Goal: Entertainment & Leisure: Consume media (video, audio)

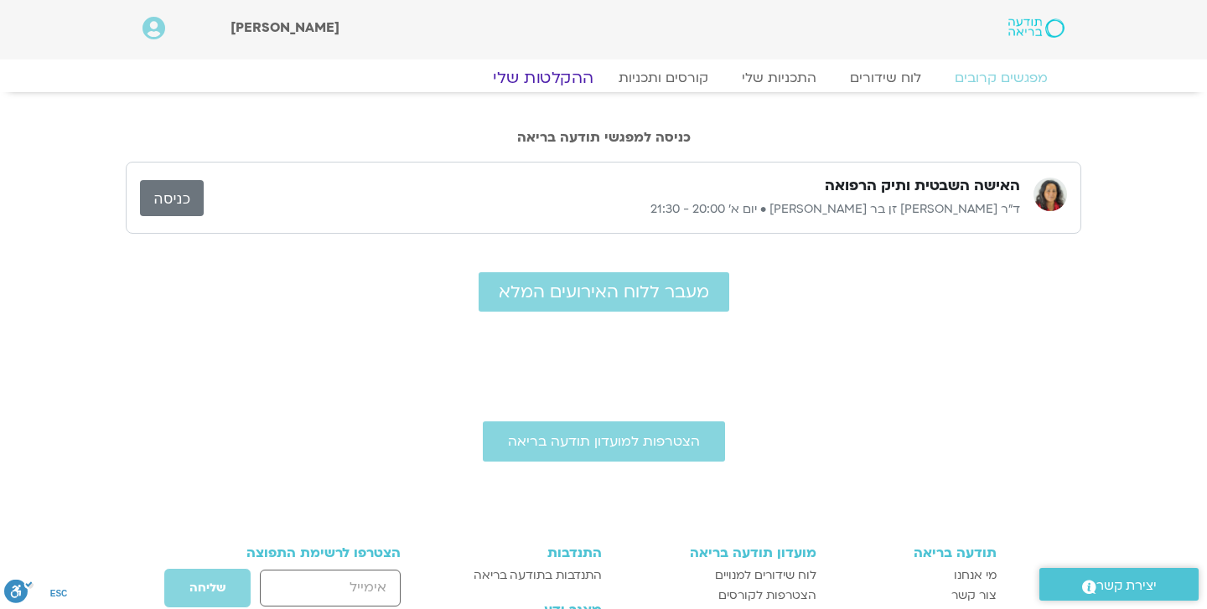
click at [563, 75] on link "ההקלטות שלי" at bounding box center [543, 78] width 141 height 20
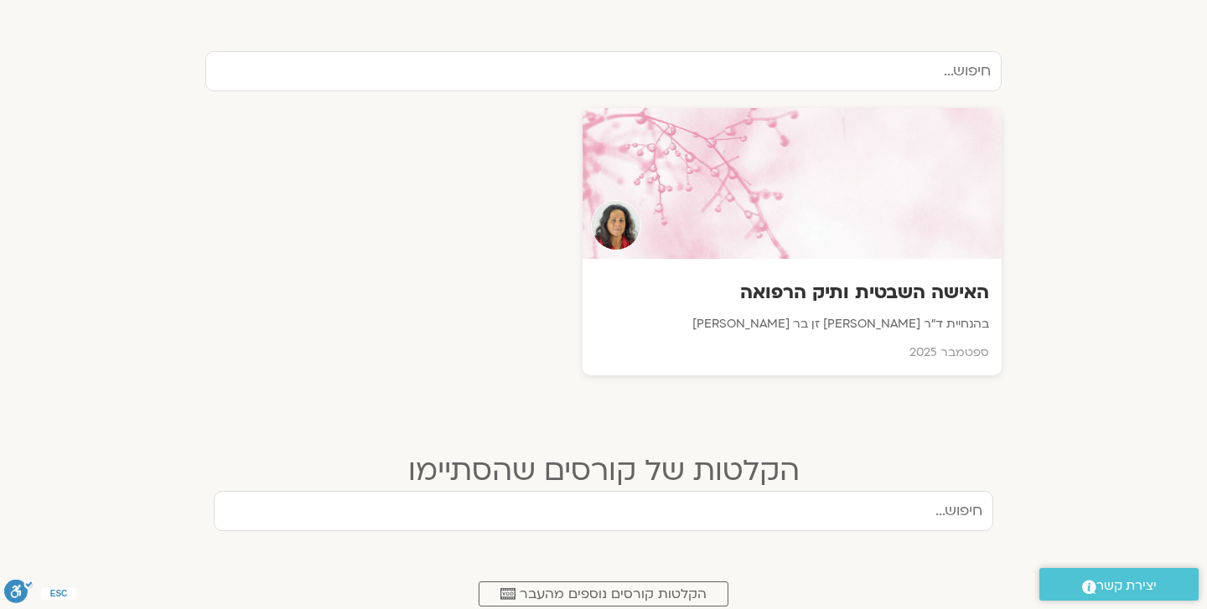
scroll to position [571, 0]
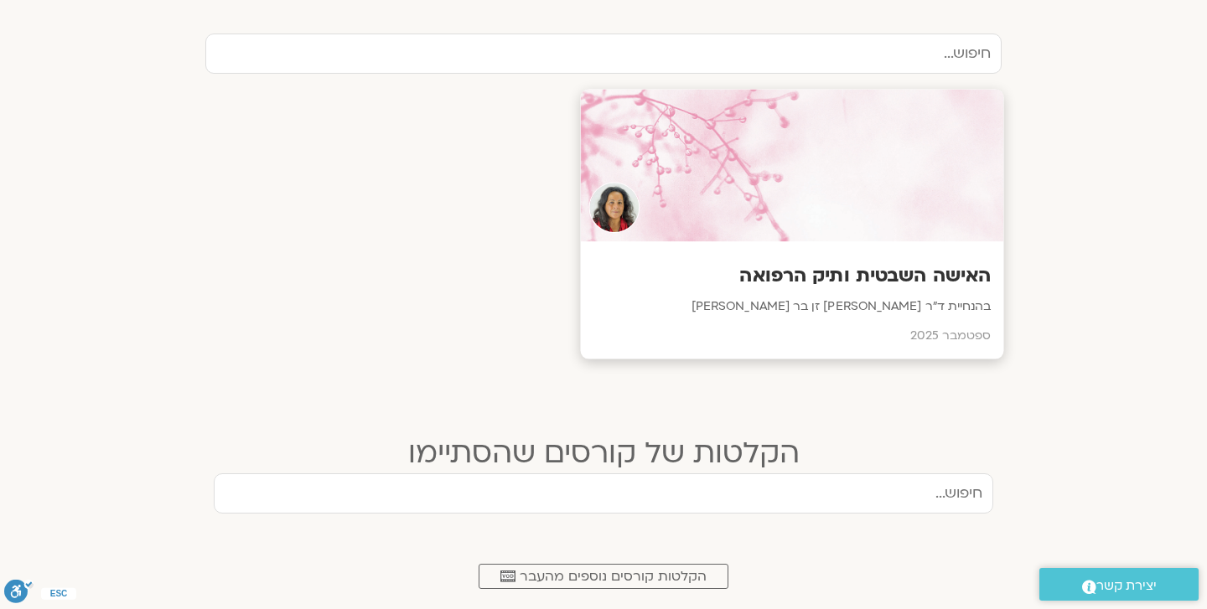
click at [685, 275] on h3 "האישה השבטית ותיק הרפואה" at bounding box center [792, 276] width 398 height 26
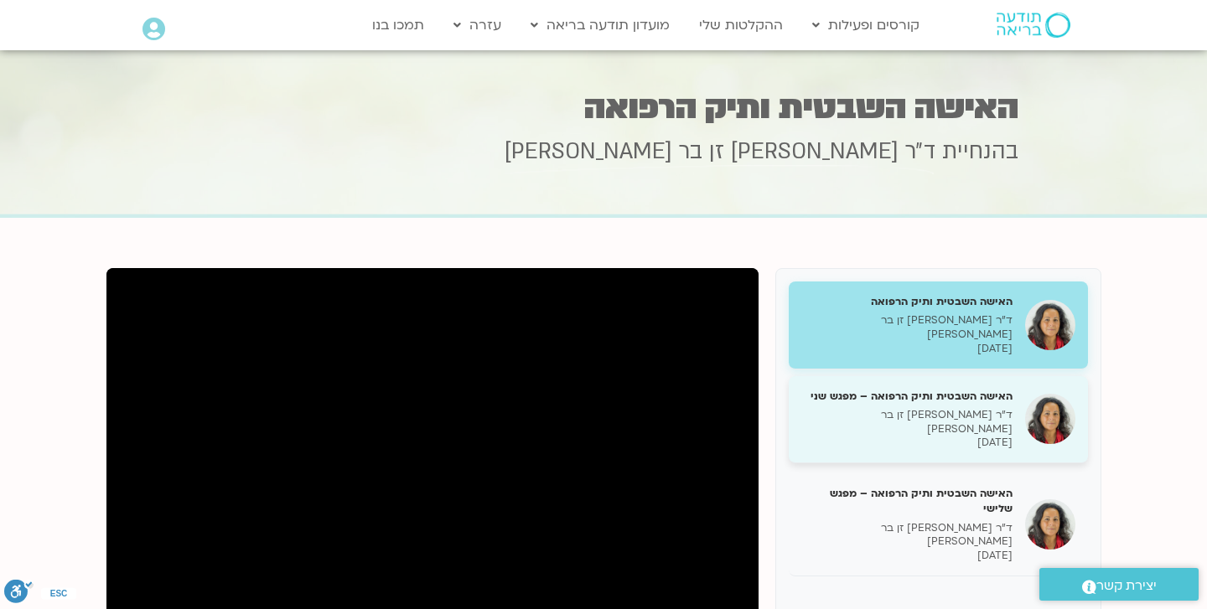
click at [959, 389] on h5 "האישה השבטית ותיק הרפואה – מפגש שני" at bounding box center [906, 396] width 211 height 15
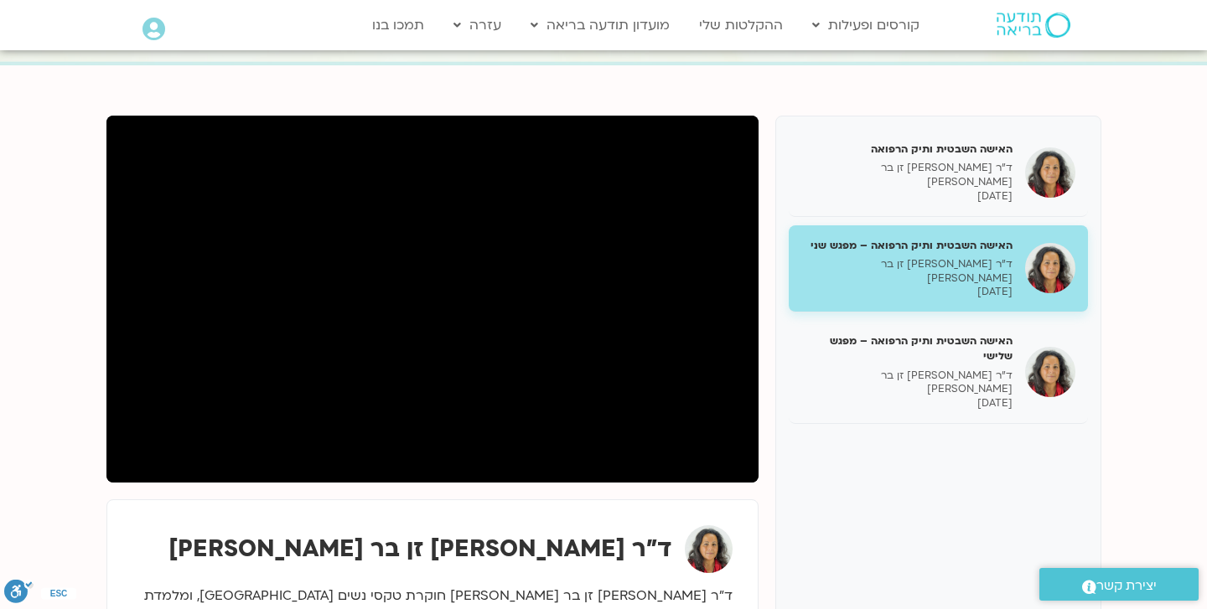
scroll to position [152, 0]
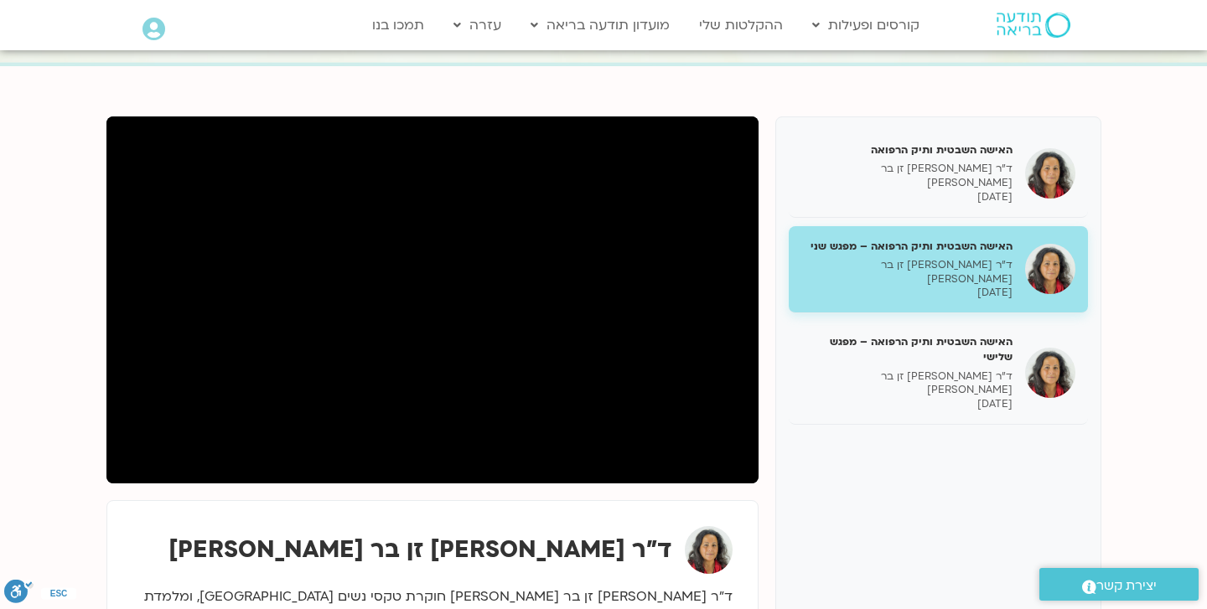
click at [891, 460] on div "האישה השבטית ותיק הרפואה ד״ר [PERSON_NAME] זן בר [PERSON_NAME] [DATE] האישה השב…" at bounding box center [938, 409] width 326 height 587
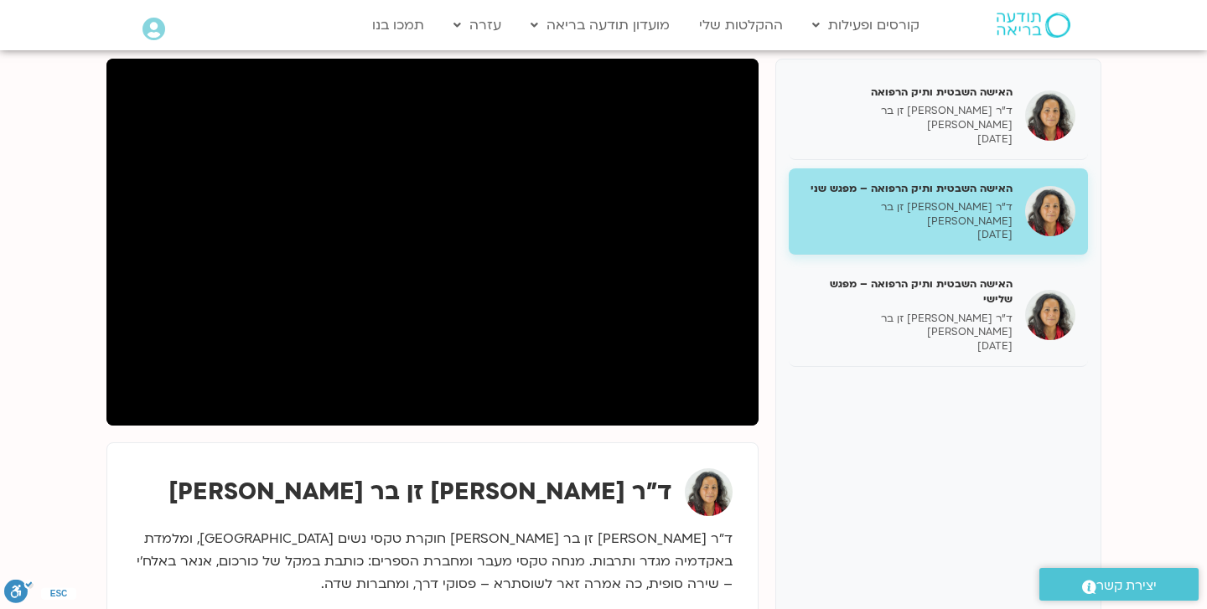
scroll to position [204, 0]
